Goal: Task Accomplishment & Management: Manage account settings

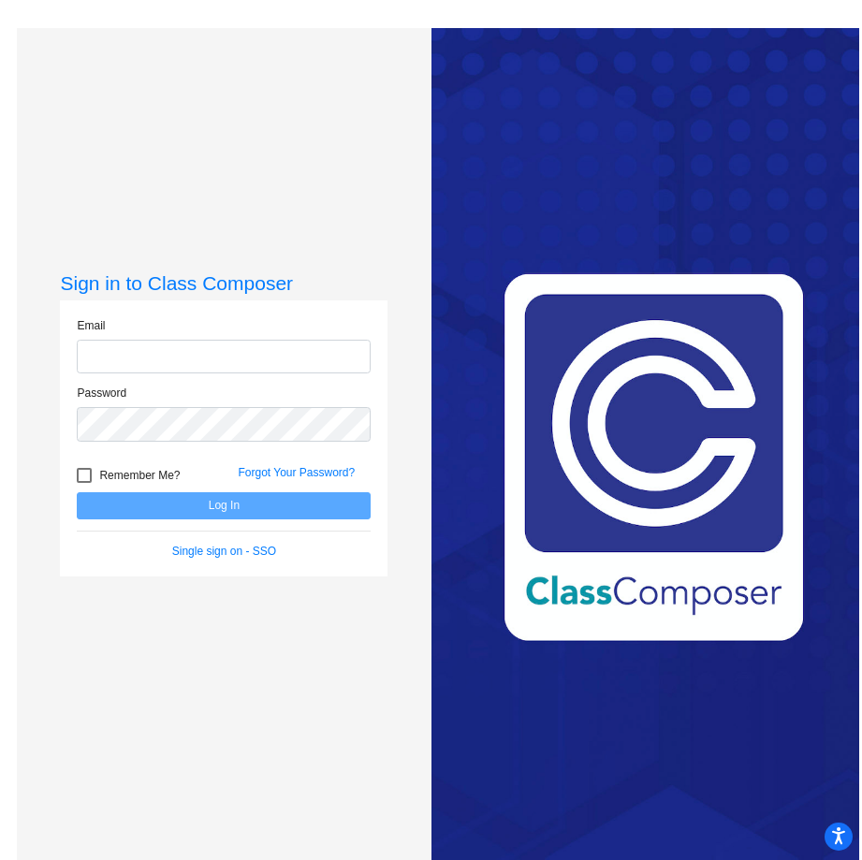
click at [203, 365] on input "email" at bounding box center [224, 357] width 294 height 35
click at [136, 351] on input "email" at bounding box center [224, 357] width 294 height 35
type input "[EMAIL_ADDRESS][DOMAIN_NAME]"
click at [278, 473] on link "Forgot Your Password?" at bounding box center [296, 472] width 117 height 13
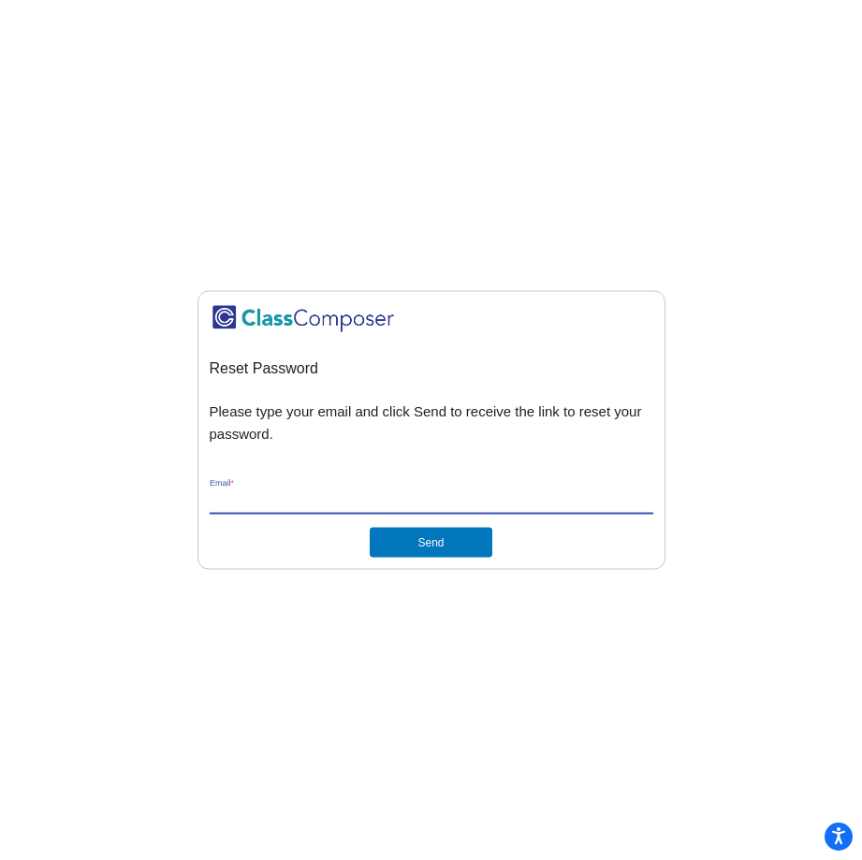
click at [261, 497] on input "Email *" at bounding box center [432, 500] width 444 height 17
type input "[EMAIL_ADDRESS][DOMAIN_NAME]"
click at [425, 547] on button "Send" at bounding box center [431, 543] width 122 height 30
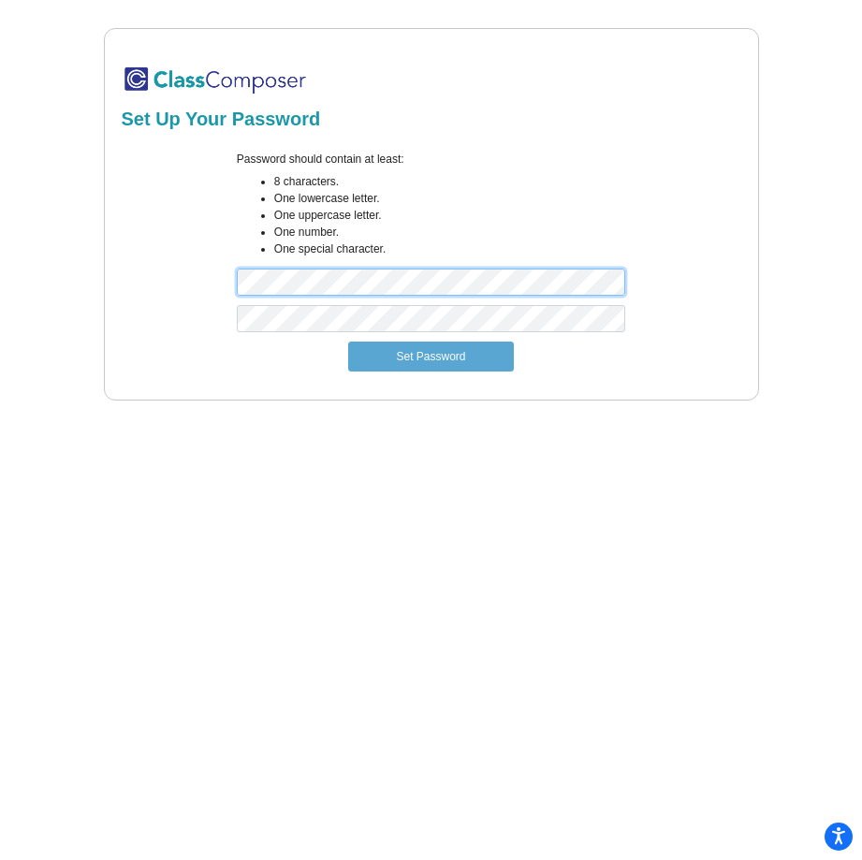
click at [220, 284] on div "Password should contain at least: 8 characters. One lowercase letter. One upper…" at bounding box center [431, 228] width 625 height 154
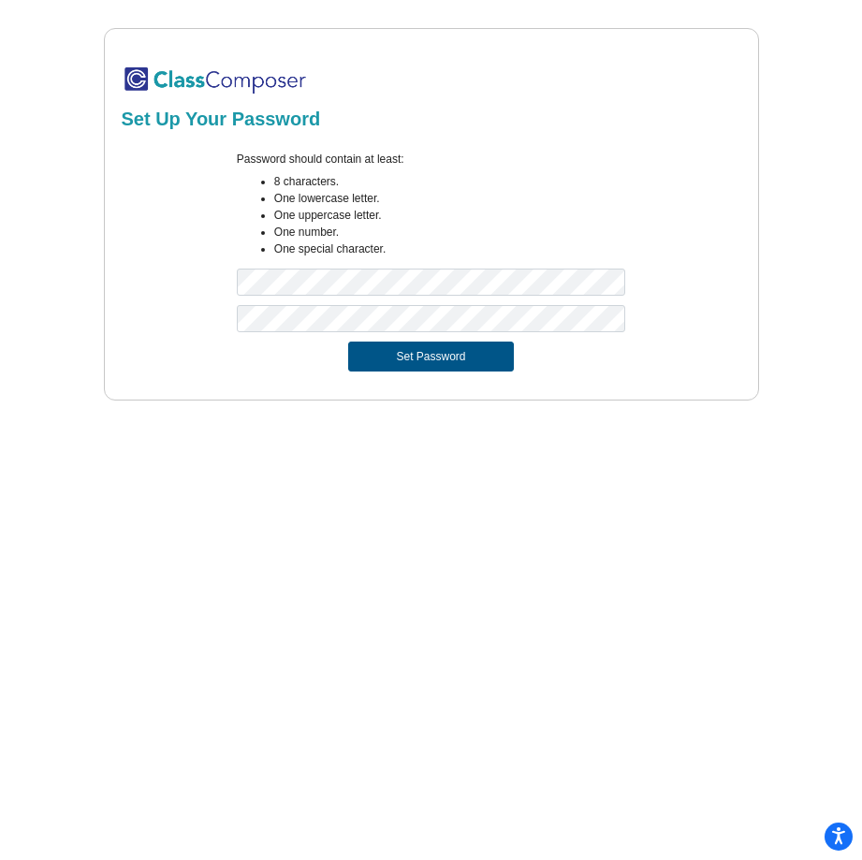
click at [445, 359] on button "Set Password" at bounding box center [430, 357] width 165 height 30
click at [445, 356] on button "Set Password" at bounding box center [430, 357] width 165 height 30
click at [406, 356] on button "Set Password" at bounding box center [430, 357] width 165 height 30
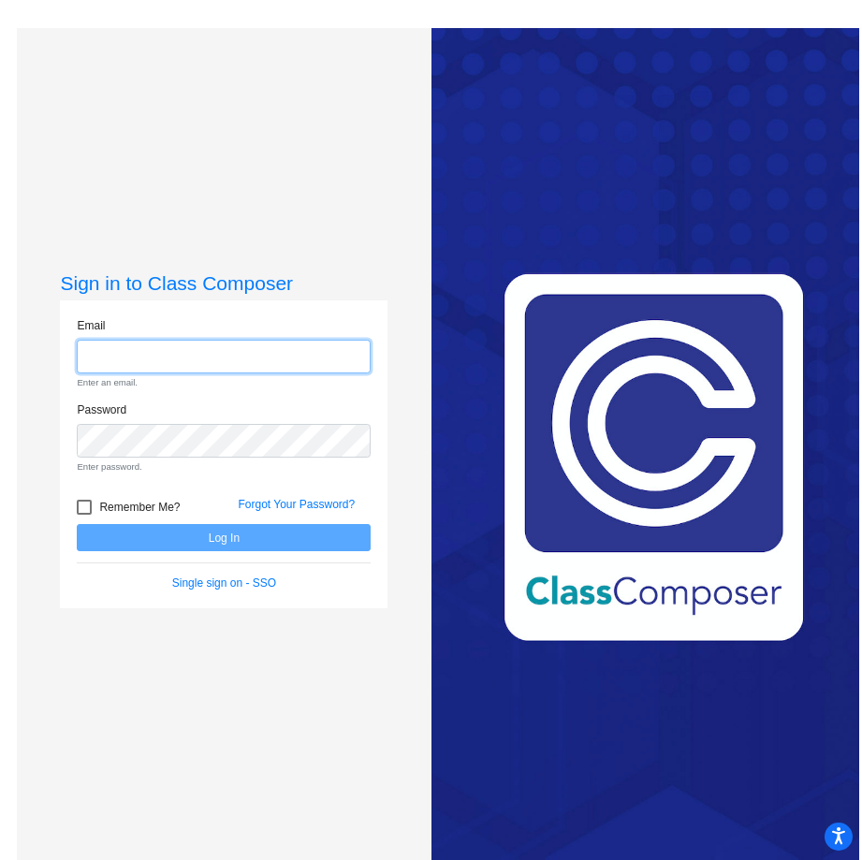
click at [236, 361] on input "email" at bounding box center [224, 357] width 294 height 35
type input "[EMAIL_ADDRESS][DOMAIN_NAME]"
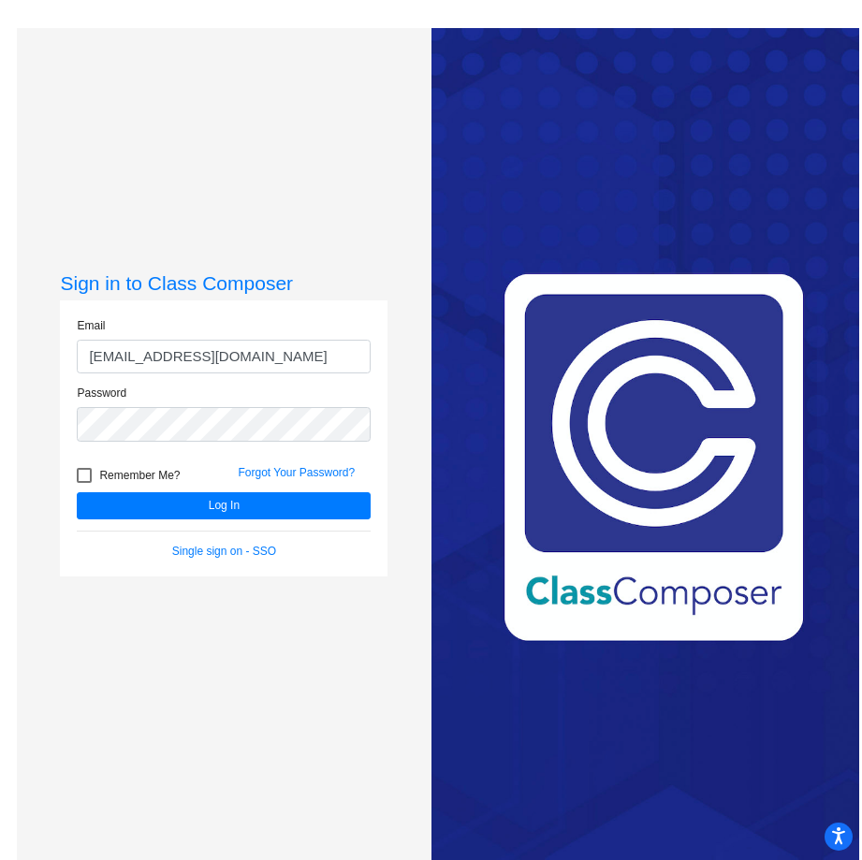
click at [89, 473] on div at bounding box center [84, 475] width 15 height 15
click at [84, 483] on input "Remember Me?" at bounding box center [83, 483] width 1 height 1
checkbox input "true"
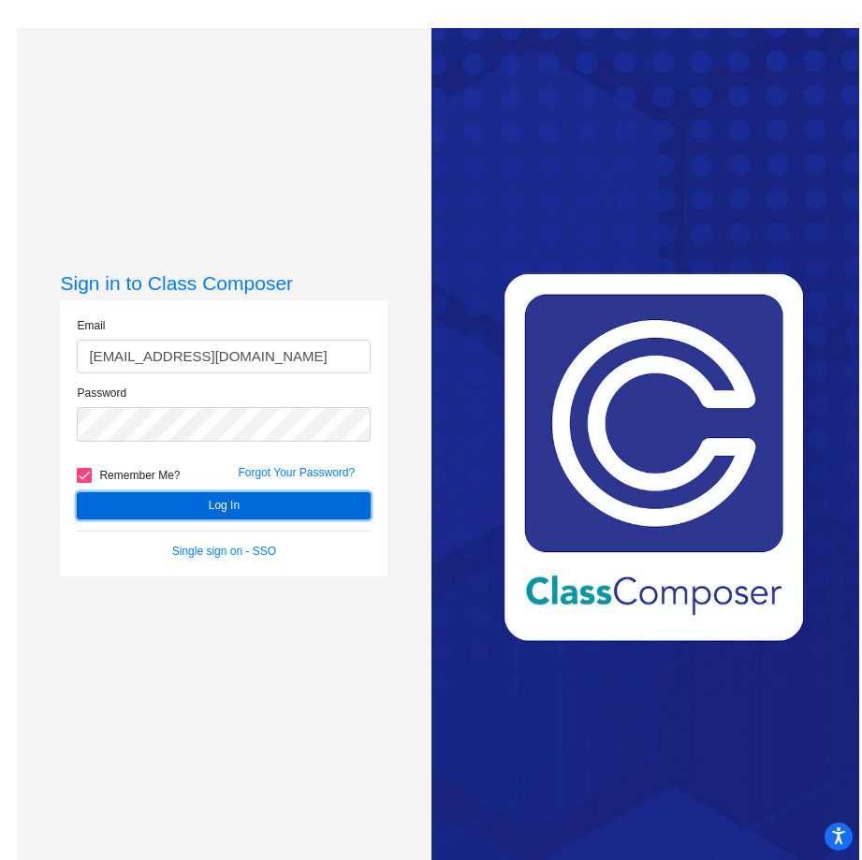
click at [124, 505] on button "Log In" at bounding box center [224, 505] width 294 height 27
